Goal: Task Accomplishment & Management: Use online tool/utility

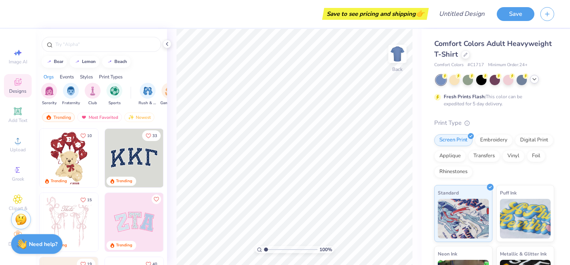
click at [535, 80] on icon at bounding box center [534, 79] width 6 height 6
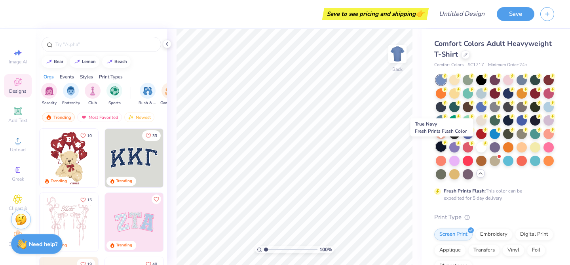
click at [442, 149] on div at bounding box center [441, 146] width 10 height 10
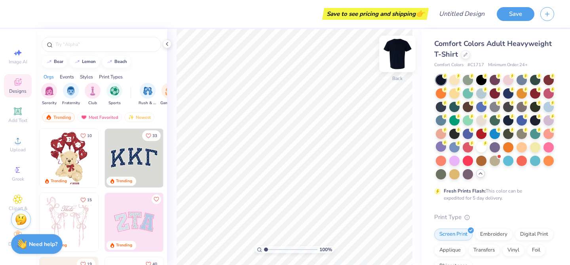
click at [396, 57] on img at bounding box center [397, 54] width 32 height 32
click at [17, 116] on div "Add Text" at bounding box center [18, 114] width 28 height 23
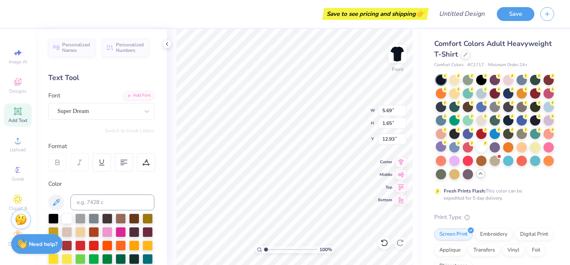
scroll to position [0, 0]
type textarea "SURFERS CHURCH"
click at [120, 117] on div "Super Dream" at bounding box center [98, 111] width 83 height 12
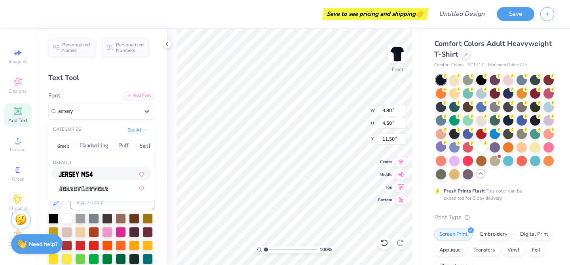
click at [101, 169] on div at bounding box center [101, 173] width 85 height 8
type input "jersey"
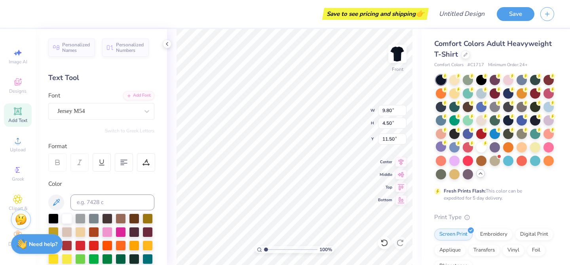
type input "7.88"
type input "4.62"
type input "11.44"
type input "4.77"
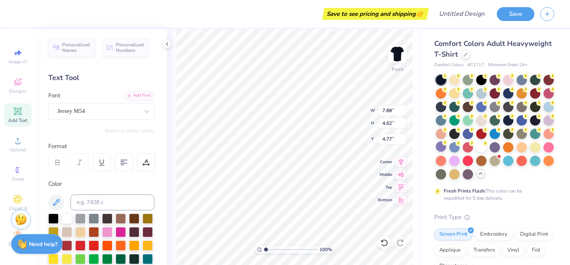
type textarea "SURFERS CHURCH"
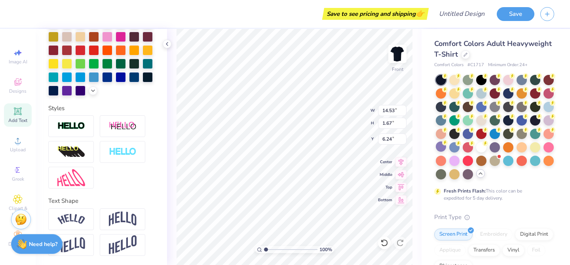
scroll to position [195, 0]
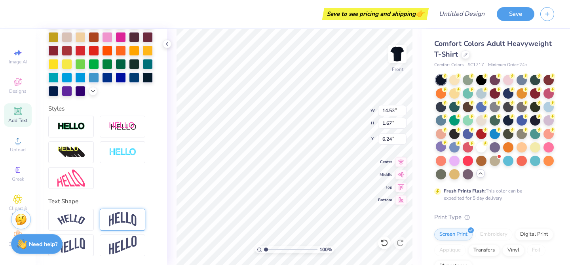
click at [118, 226] on div at bounding box center [123, 220] width 46 height 22
type input "4.68"
type input "4.74"
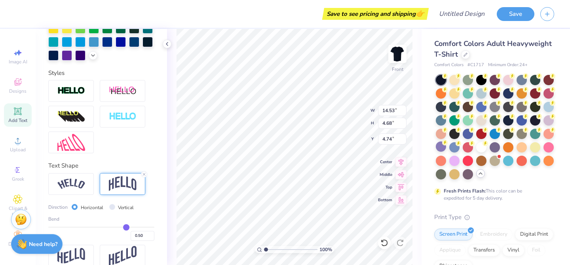
scroll to position [241, 0]
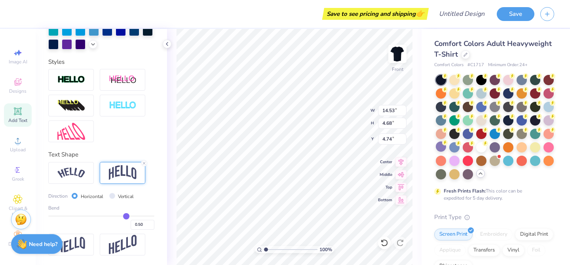
type input "0.52"
type input "0.51"
type input "0.5"
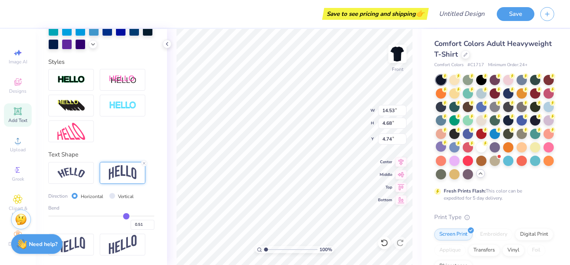
type input "0.50"
type input "0.49"
type input "0.47"
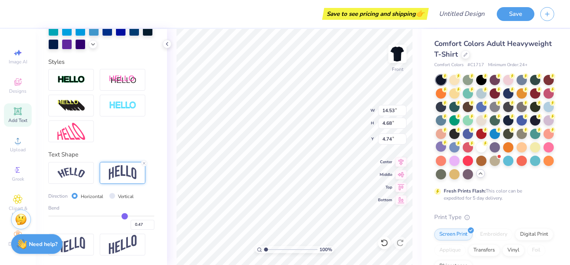
type input "0.45"
type input "0.44"
type input "0.43"
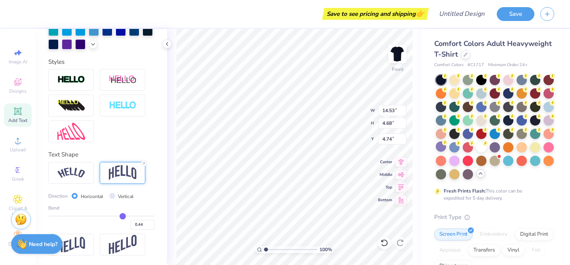
type input "0.43"
type input "0.42"
type input "0.41"
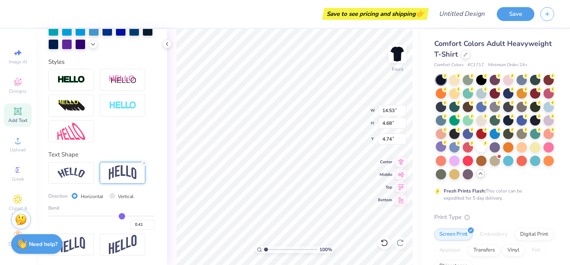
type input "0.39"
type input "0.38"
type input "0.37"
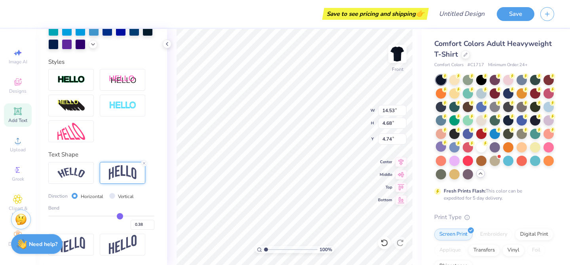
type input "0.37"
type input "0.36"
type input "3.78"
type input "5.19"
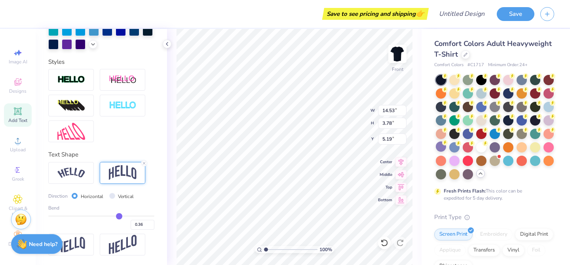
type input "0.35"
type input "0.31"
type input "0.26"
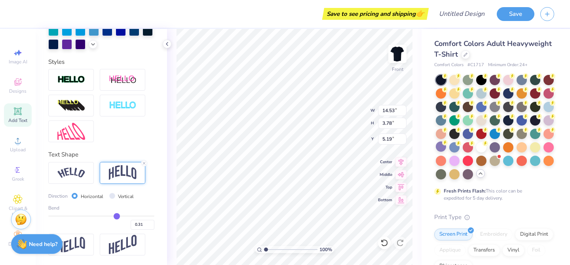
type input "0.26"
type input "0.2"
type input "0.20"
type input "0.16"
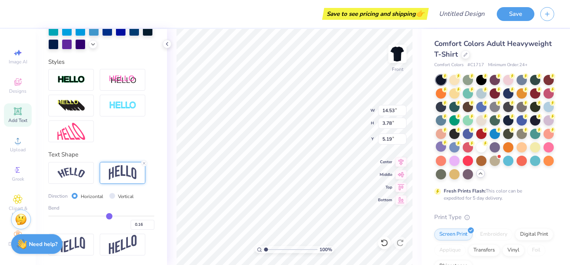
type input "0.15"
type input "0.14"
type input "2.47"
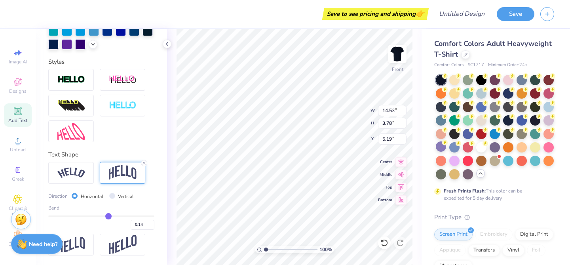
type input "5.84"
type input "0.13"
type input "0.11"
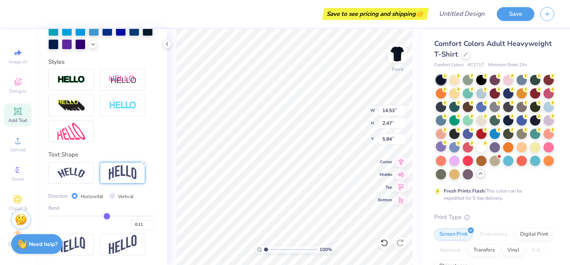
type input "0.09"
type input "0.08"
type input "2.13"
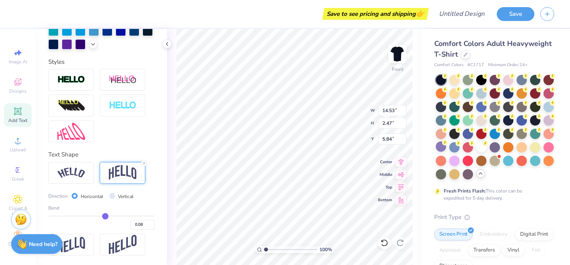
type input "6.01"
type input "0.09"
type input "0.1"
type input "0.10"
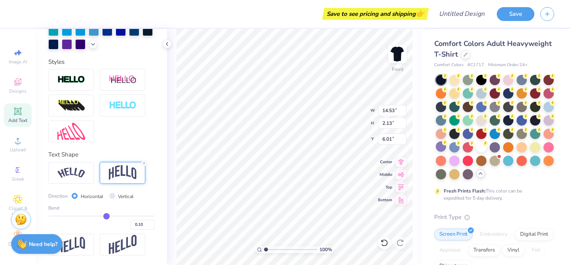
type input "0.11"
type input "0.13"
type input "0.14"
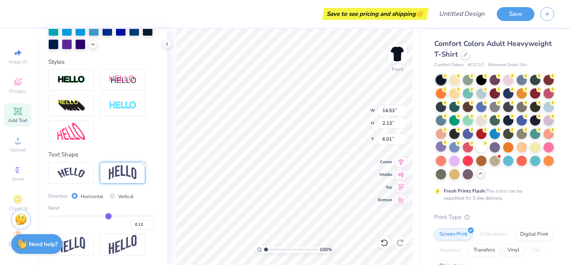
type input "0.14"
type input "0.15"
type input "2.53"
type input "5.81"
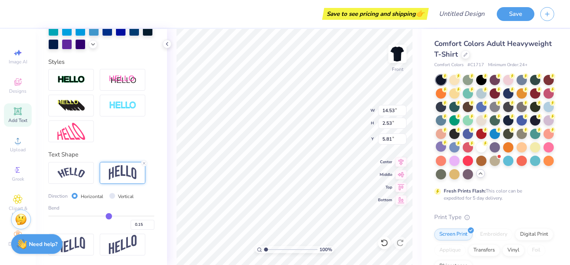
type input "0.16"
type input "0.17"
type input "2.65"
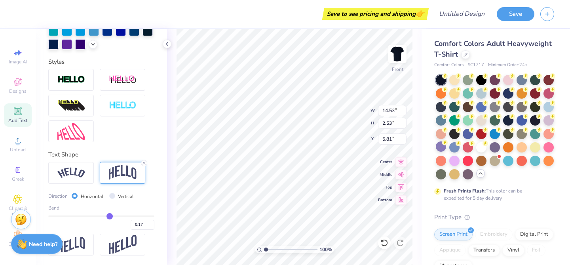
type input "5.75"
drag, startPoint x: 127, startPoint y: 214, endPoint x: 110, endPoint y: 217, distance: 17.6
type input "0.17"
click at [110, 216] on input "range" at bounding box center [101, 215] width 106 height 1
type input "4.33"
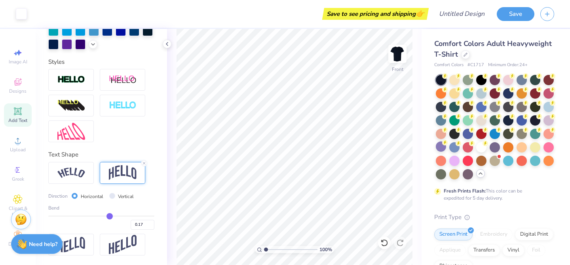
click at [16, 114] on icon at bounding box center [18, 111] width 6 height 6
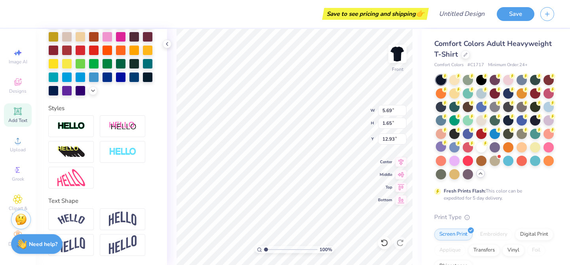
scroll to position [0, 0]
type textarea "WAHIAWA [US_STATE]"
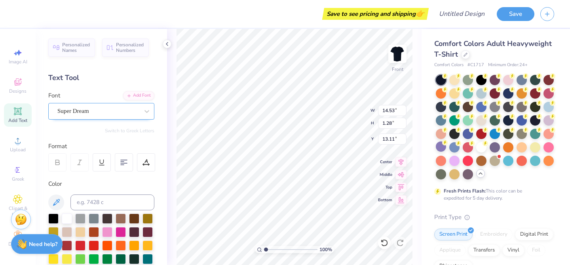
click at [111, 116] on div at bounding box center [98, 111] width 82 height 11
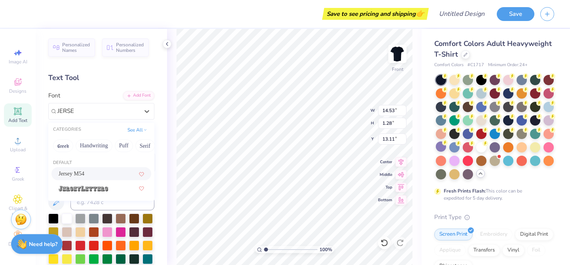
click at [86, 173] on div "Jersey M54" at bounding box center [101, 173] width 85 height 8
type input "JERSE"
type input "11.54"
type input "1.41"
type input "13.05"
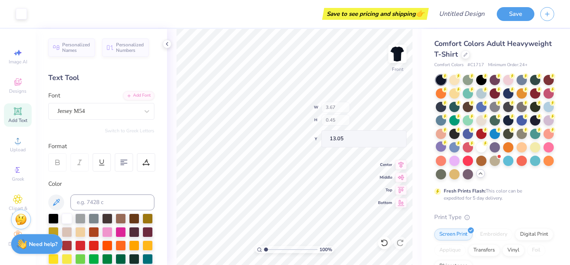
type input "3.67"
type input "0.45"
type input "6.98"
type textarea "W A H I A W A H A W A I I"
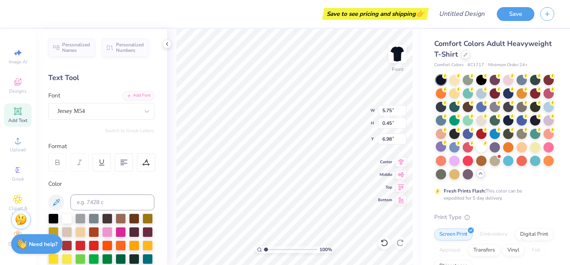
scroll to position [0, 5]
type textarea "W A H I A W A H A W A I I"
type textarea "W A H I A W A , H A W A I I"
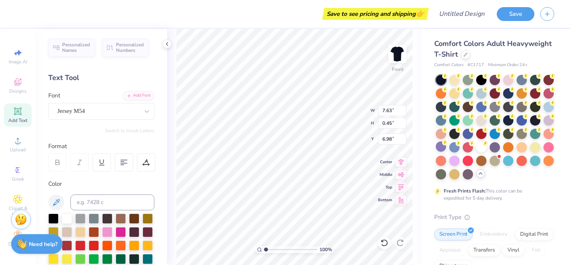
type textarea "W A H I A W A ,,, H A W A I I"
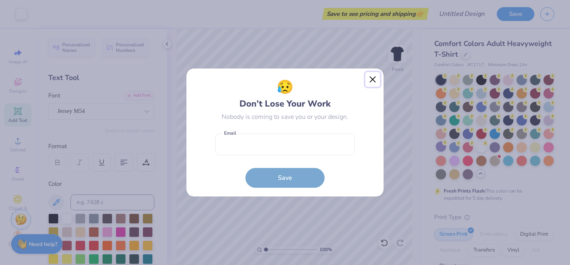
click at [374, 77] on button "Close" at bounding box center [372, 79] width 15 height 15
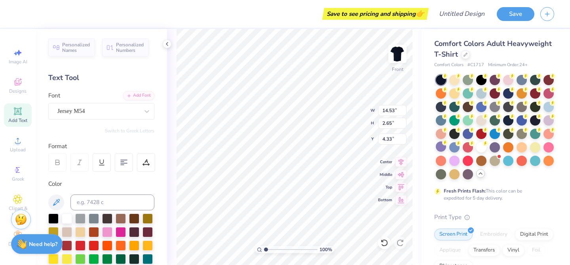
scroll to position [0, 2]
type textarea "SURFERS CHURCH"
type input "7.71"
type input "0.45"
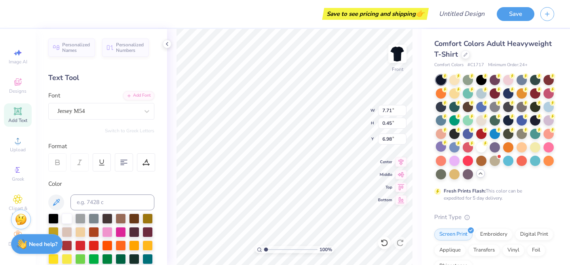
type input "6.98"
type input "7.31"
type input "4.73"
type input "3.84"
type input "8.53"
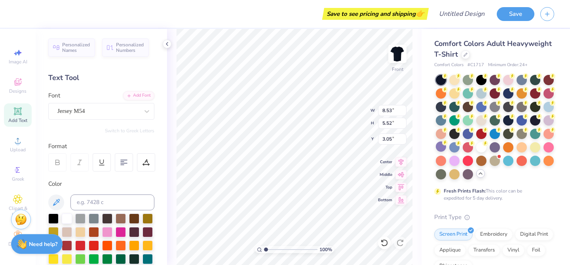
type input "5.52"
type input "3.05"
type input "10.17"
type input "6.57"
type input "12.66"
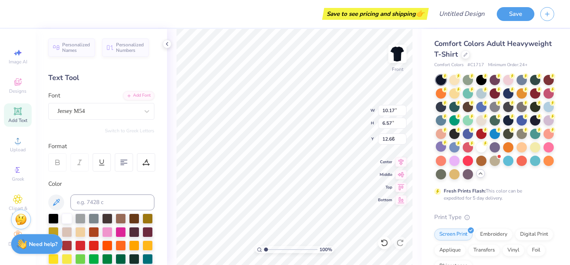
type input "10.17"
type input "6.57"
type input "3.00"
type input "10.10"
type input "10.24"
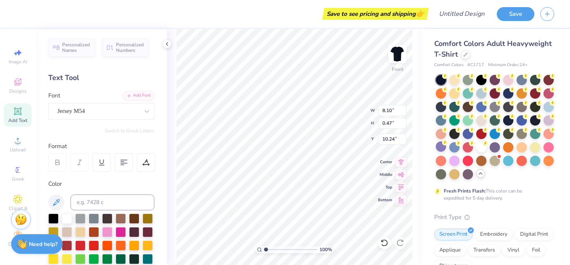
type input "8.10"
type input "0.47"
type input "10.22"
type input "8.82"
type input "0.51"
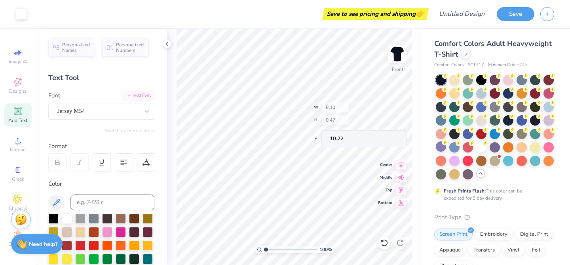
type input "10.18"
type input "10.16"
click at [462, 54] on div at bounding box center [465, 53] width 9 height 9
